Goal: Task Accomplishment & Management: Manage account settings

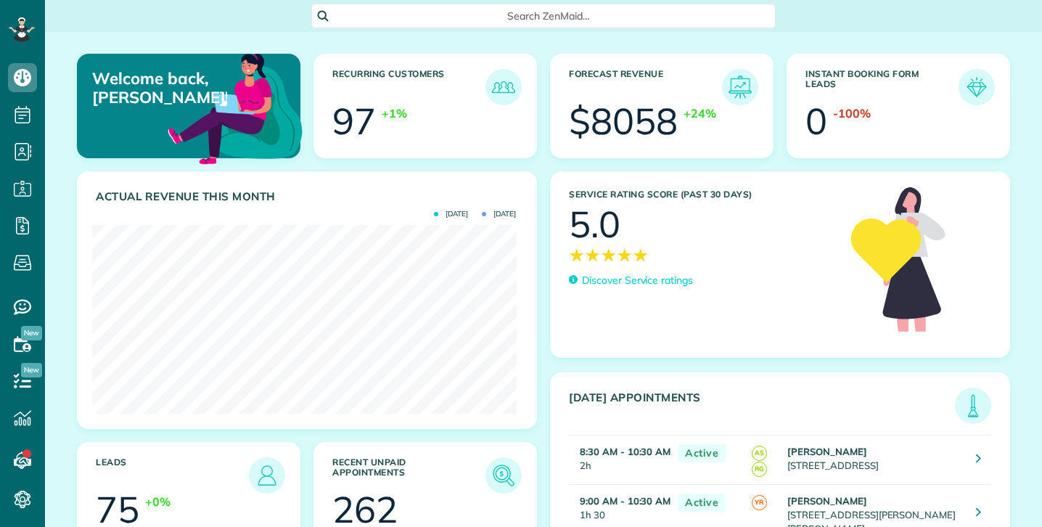
scroll to position [189, 424]
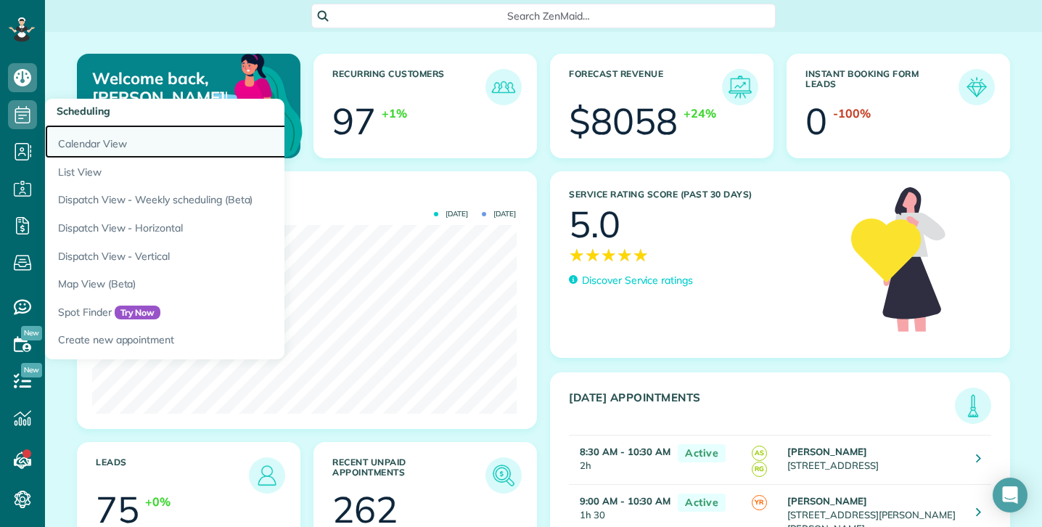
click at [93, 146] on link "Calendar View" at bounding box center [226, 141] width 363 height 33
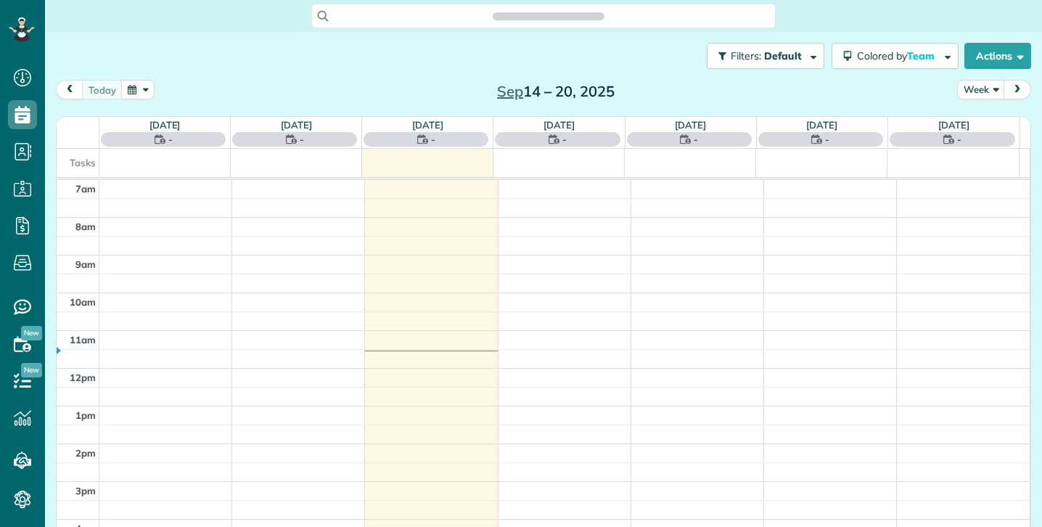
scroll to position [7, 7]
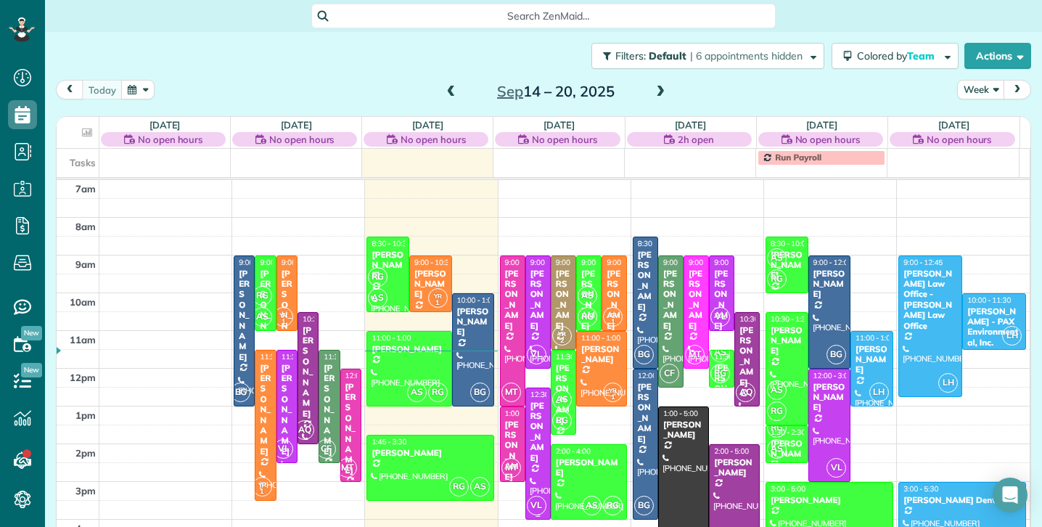
click at [530, 413] on div "Kristin Long-Pikus" at bounding box center [538, 431] width 17 height 62
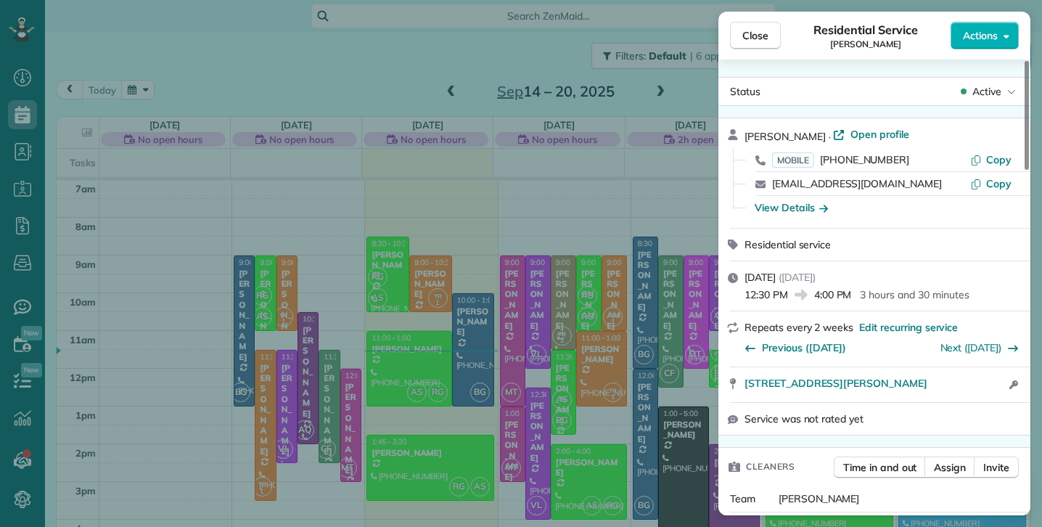
click at [281, 62] on div "Close Residential Service Kristin Long-Pikus Actions Status Active Kristin Long…" at bounding box center [521, 263] width 1042 height 527
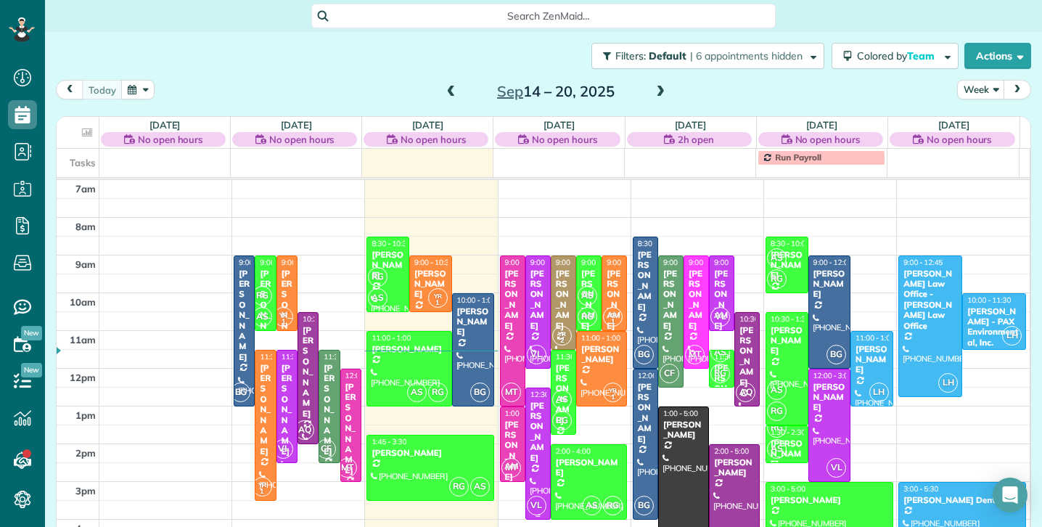
click at [530, 441] on div "Kristin Long-Pikus" at bounding box center [538, 431] width 17 height 62
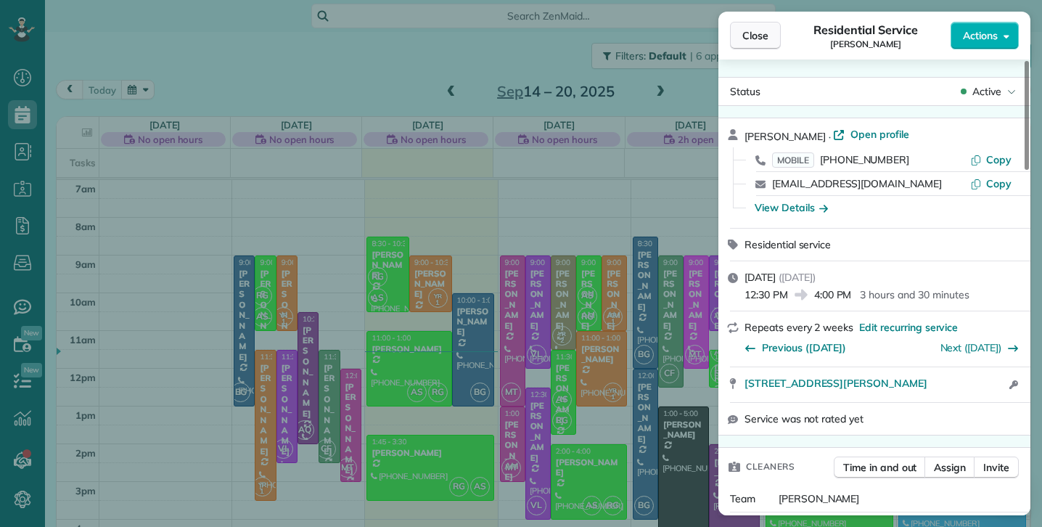
click at [756, 34] on span "Close" at bounding box center [755, 35] width 26 height 15
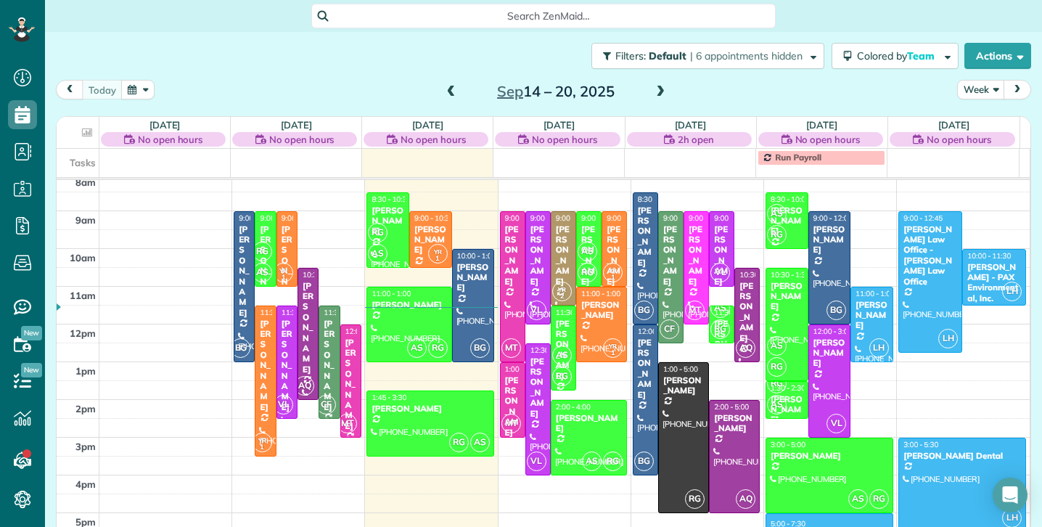
scroll to position [52, 0]
